Goal: Check status: Check status

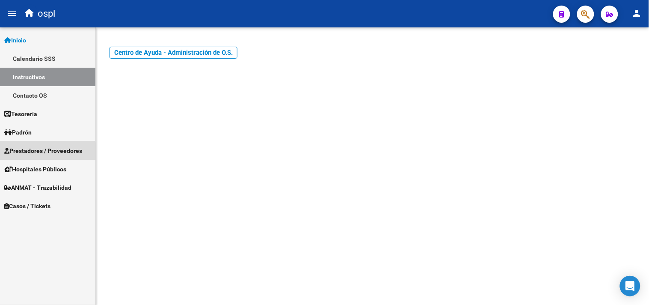
click at [39, 154] on span "Prestadores / Proveedores" at bounding box center [43, 150] width 78 height 9
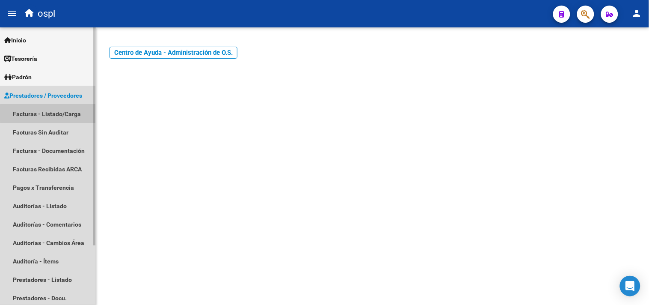
click at [55, 113] on link "Facturas - Listado/Carga" at bounding box center [47, 113] width 95 height 18
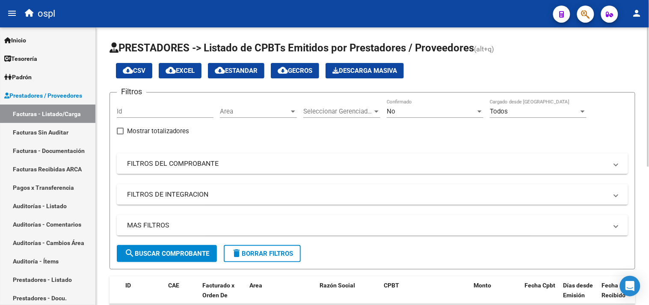
click at [191, 168] on mat-panel-title "FILTROS DEL COMPROBANTE" at bounding box center [367, 163] width 481 height 9
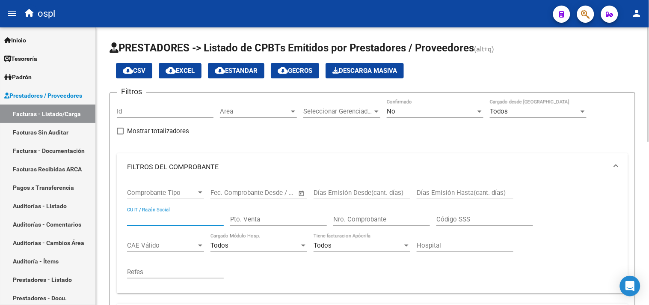
click at [164, 220] on input "CUIT / Razón Social" at bounding box center [175, 219] width 97 height 8
type input "roi"
click at [423, 110] on div "No" at bounding box center [431, 111] width 89 height 8
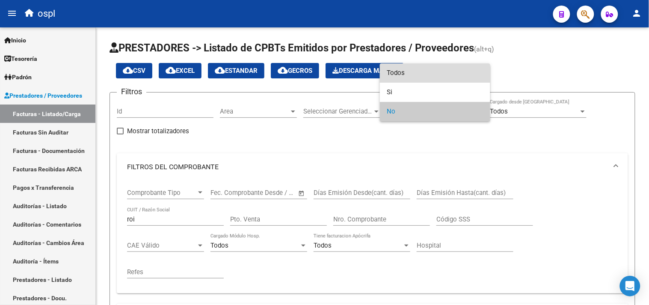
click at [395, 74] on span "Todos" at bounding box center [435, 72] width 97 height 19
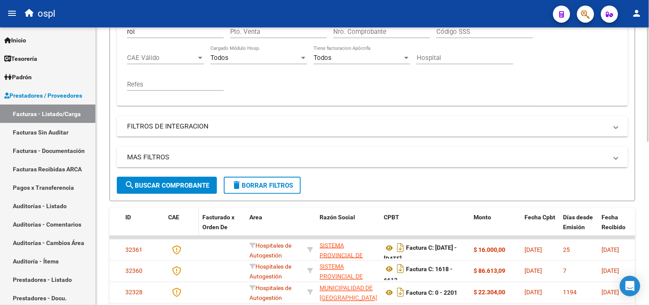
scroll to position [190, 0]
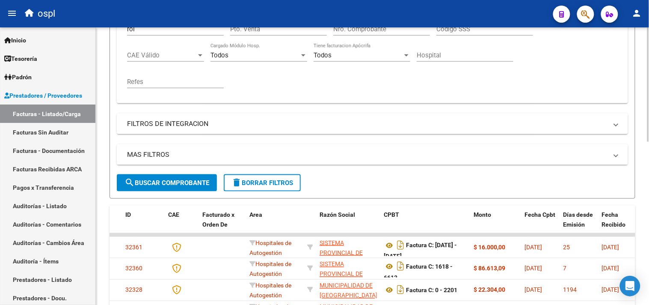
click at [169, 186] on span "search Buscar Comprobante" at bounding box center [167, 183] width 85 height 8
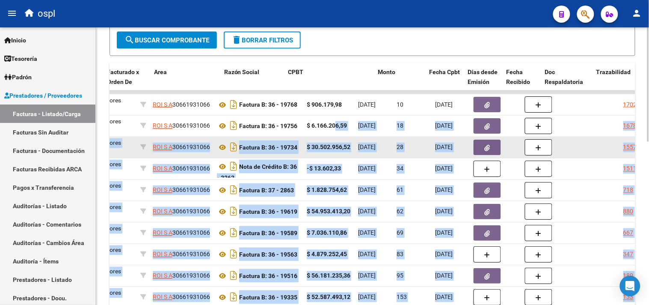
scroll to position [0, 238]
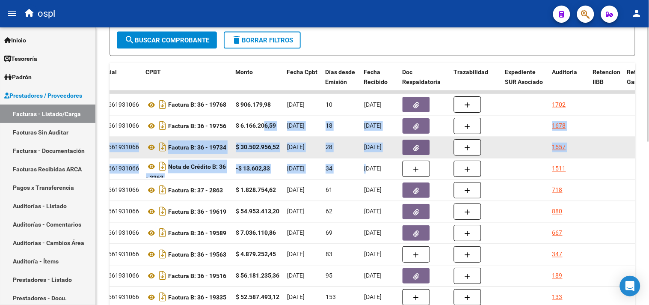
drag, startPoint x: 503, startPoint y: 127, endPoint x: 375, endPoint y: 143, distance: 129.4
click at [367, 157] on datatable-scroller "32220 410 - Roisa Prestadores Privados ROI S A 30661931066 Factura B: 36 - 1976…" at bounding box center [135, 199] width 526 height 218
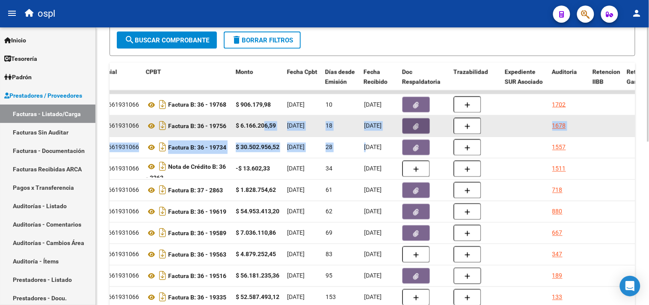
click at [412, 127] on button "button" at bounding box center [416, 125] width 27 height 15
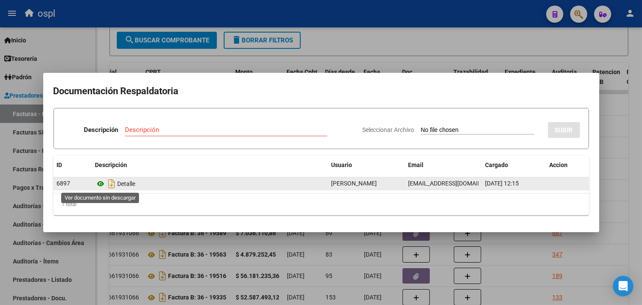
click at [101, 183] on icon at bounding box center [100, 183] width 11 height 10
click at [100, 182] on icon at bounding box center [100, 183] width 11 height 10
click at [113, 183] on icon "Descargar documento" at bounding box center [112, 184] width 11 height 14
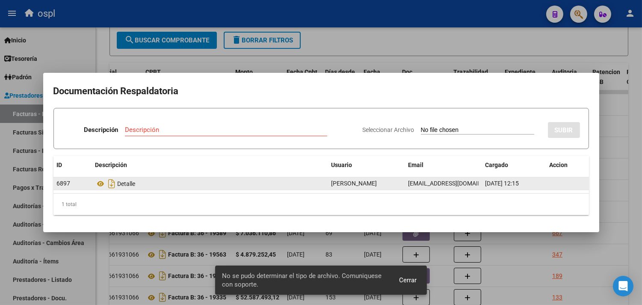
click at [409, 280] on span "Cerrar" at bounding box center [408, 280] width 18 height 8
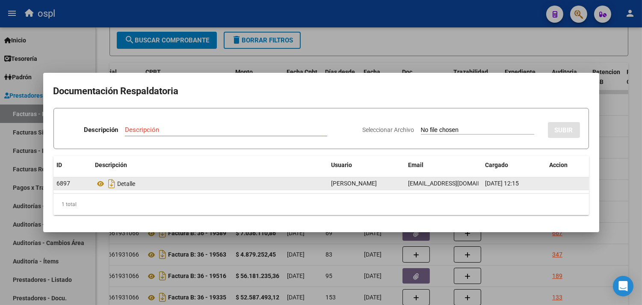
click at [546, 50] on div at bounding box center [321, 152] width 642 height 305
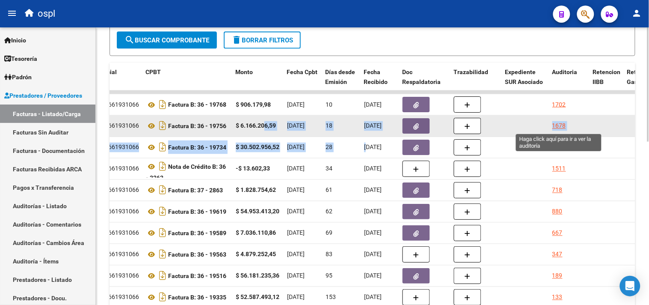
click at [558, 127] on div "1678" at bounding box center [559, 126] width 14 height 10
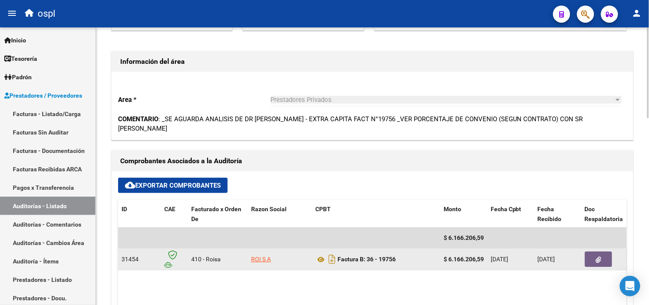
scroll to position [190, 0]
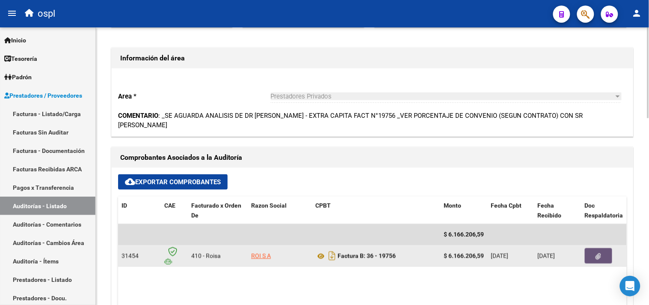
click at [597, 253] on icon "button" at bounding box center [599, 256] width 6 height 6
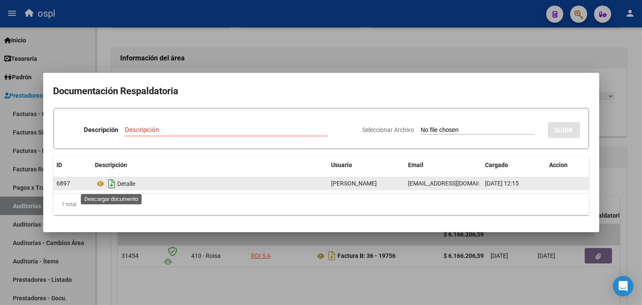
click at [110, 185] on icon "Descargar documento" at bounding box center [112, 184] width 11 height 14
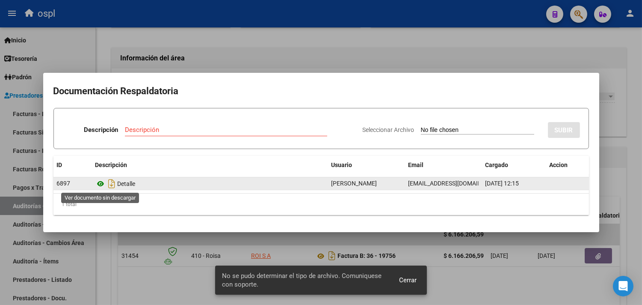
click at [101, 182] on icon at bounding box center [100, 183] width 11 height 10
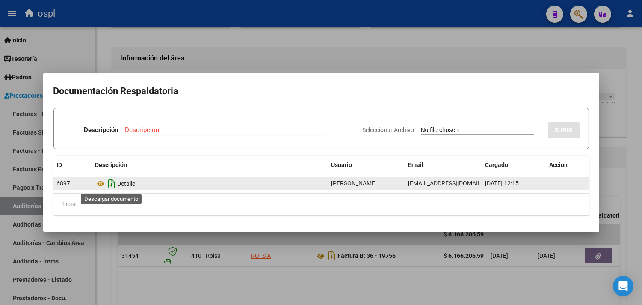
click at [112, 182] on icon "Descargar documento" at bounding box center [112, 184] width 11 height 14
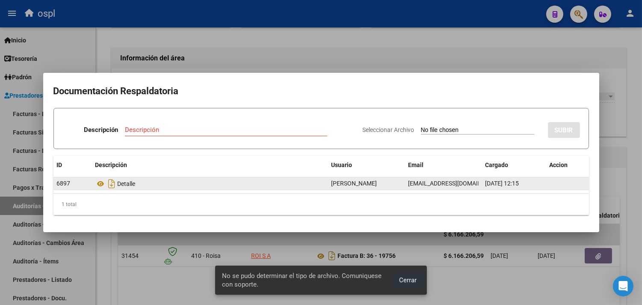
click at [408, 279] on span "Cerrar" at bounding box center [408, 280] width 18 height 8
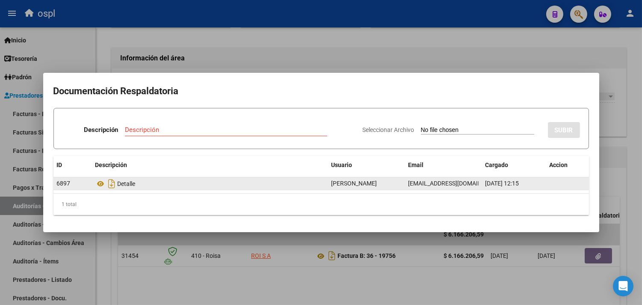
click at [589, 244] on div at bounding box center [321, 152] width 642 height 305
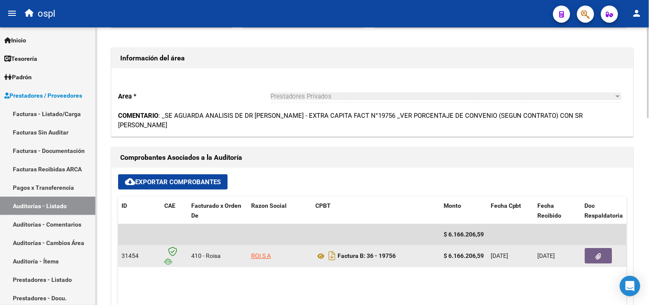
click at [595, 248] on button "button" at bounding box center [598, 255] width 27 height 15
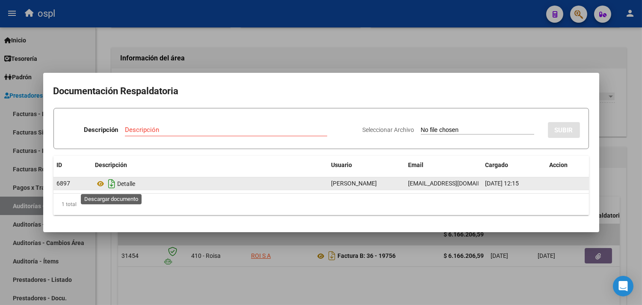
click at [112, 183] on icon "Descargar documento" at bounding box center [112, 184] width 11 height 14
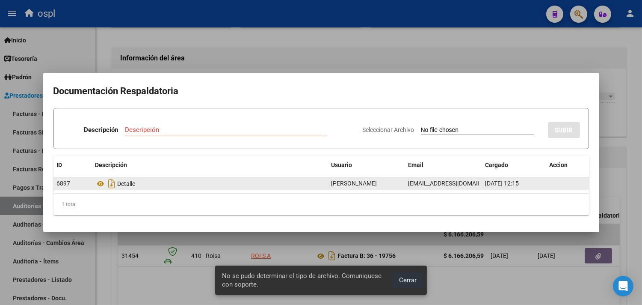
click at [413, 277] on span "Cerrar" at bounding box center [408, 280] width 18 height 8
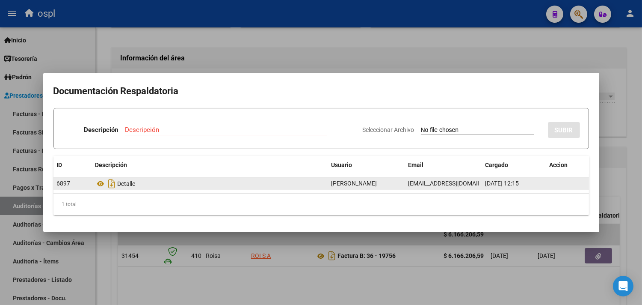
click at [438, 36] on div at bounding box center [321, 152] width 642 height 305
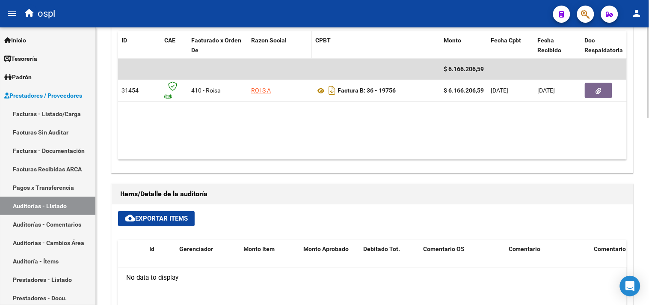
scroll to position [333, 0]
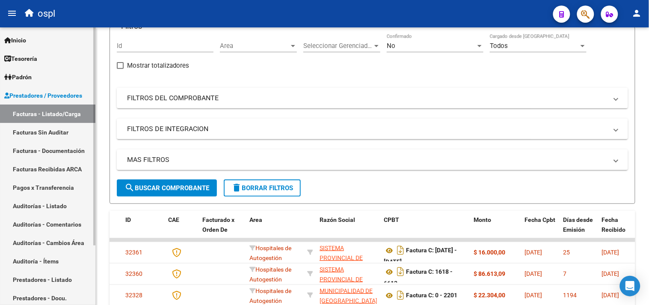
scroll to position [37, 0]
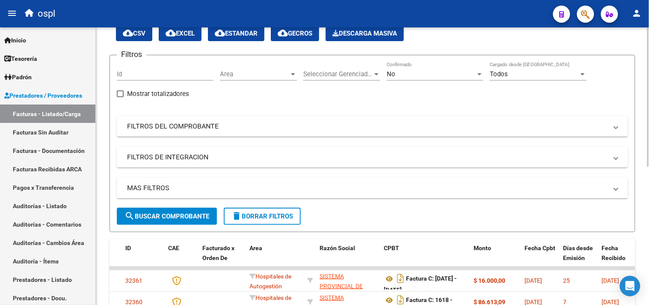
click at [155, 157] on mat-panel-title "FILTROS DE INTEGRACION" at bounding box center [367, 156] width 481 height 9
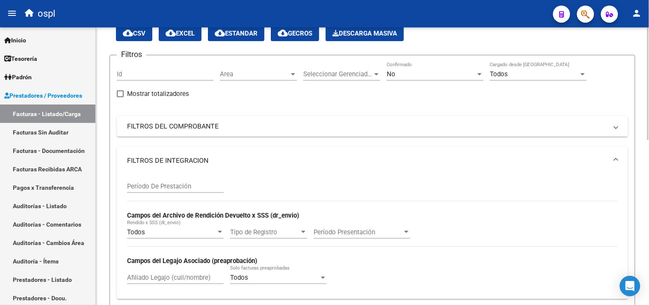
click at [153, 128] on mat-panel-title "FILTROS DEL COMPROBANTE" at bounding box center [367, 126] width 481 height 9
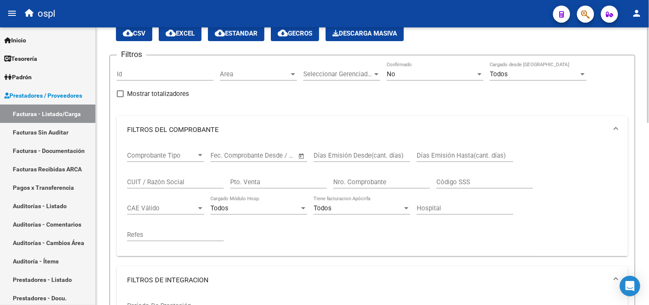
drag, startPoint x: 143, startPoint y: 185, endPoint x: 164, endPoint y: 166, distance: 28.8
click at [143, 185] on input "CUIT / Razón Social" at bounding box center [175, 182] width 97 height 8
type input "roi"
click at [457, 69] on div "No Confirmado" at bounding box center [435, 71] width 97 height 18
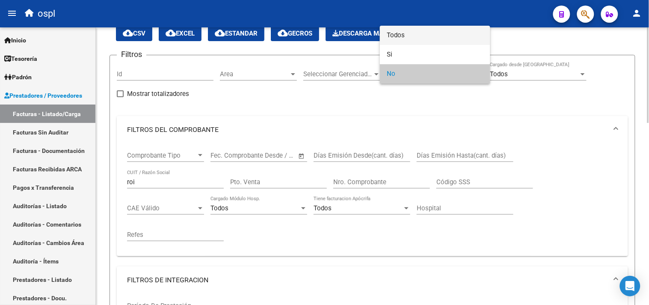
drag, startPoint x: 417, startPoint y: 36, endPoint x: 407, endPoint y: 46, distance: 13.9
click at [418, 39] on span "Todos" at bounding box center [435, 35] width 97 height 19
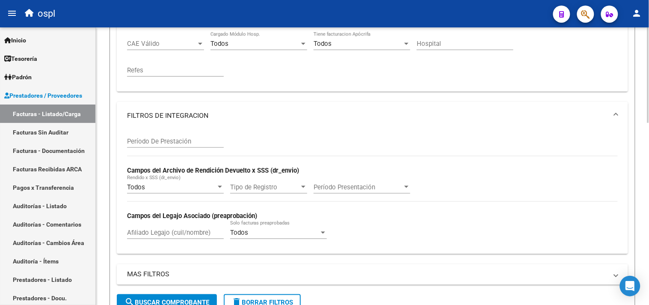
scroll to position [228, 0]
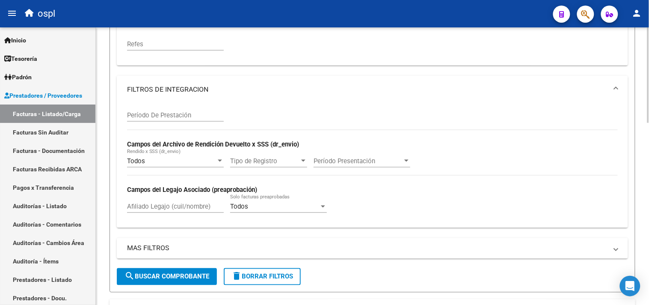
click at [161, 274] on span "search Buscar Comprobante" at bounding box center [167, 277] width 85 height 8
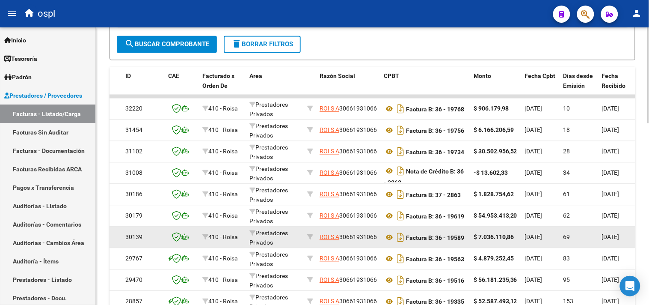
scroll to position [465, 0]
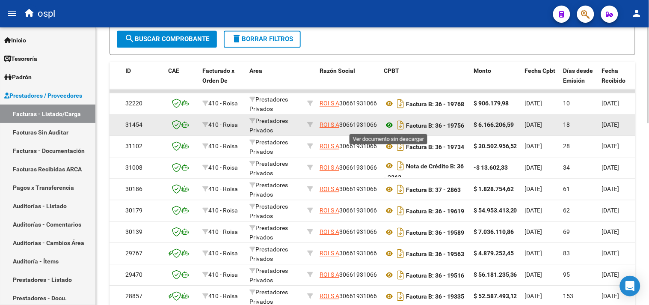
click at [390, 125] on icon at bounding box center [389, 125] width 11 height 10
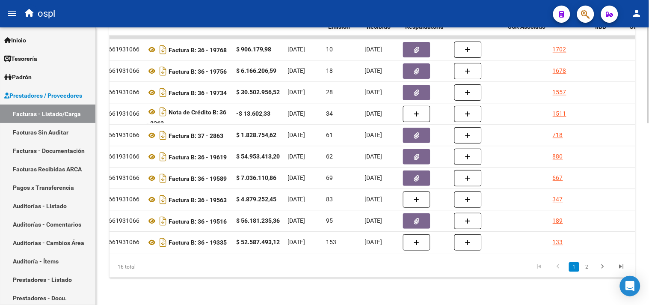
scroll to position [0, 360]
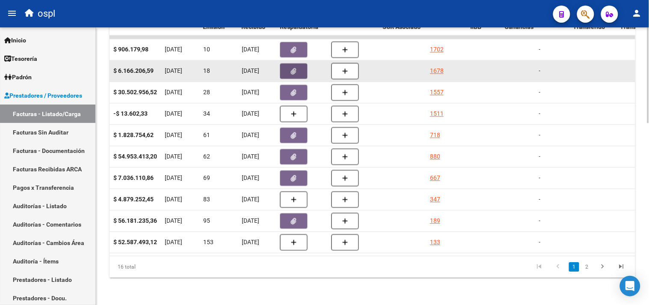
click at [300, 63] on button "button" at bounding box center [293, 70] width 27 height 15
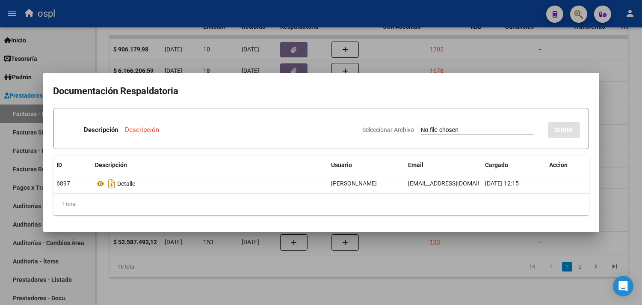
click at [435, 45] on div at bounding box center [321, 152] width 642 height 305
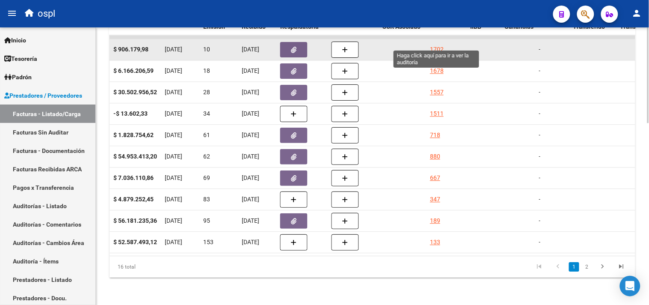
click at [433, 45] on div "1702" at bounding box center [437, 50] width 14 height 10
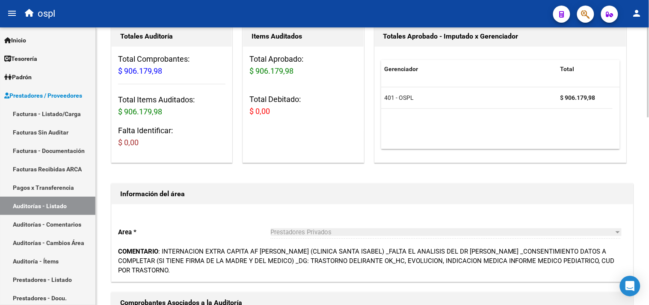
scroll to position [190, 0]
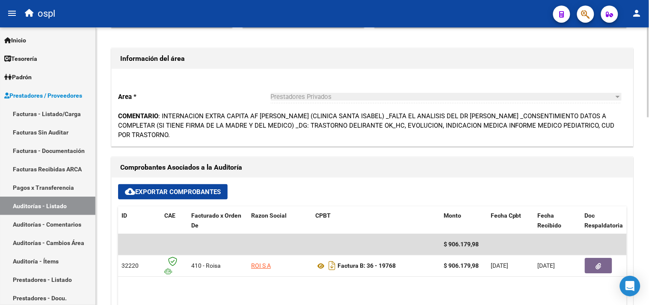
drag, startPoint x: 205, startPoint y: 117, endPoint x: 643, endPoint y: 123, distance: 438.2
click at [643, 123] on div "arrow_back Editar 1702 cloud_download Generar informe Totales Auditoría Total C…" at bounding box center [372, 269] width 553 height 865
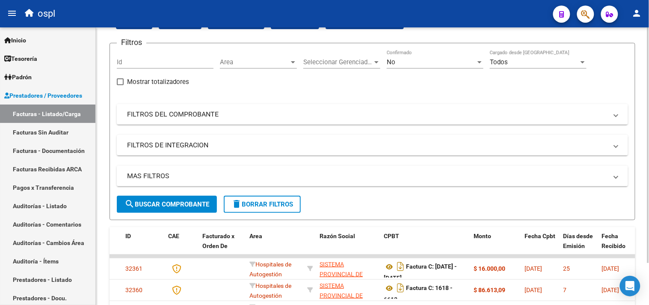
scroll to position [190, 0]
